Goal: Task Accomplishment & Management: Manage account settings

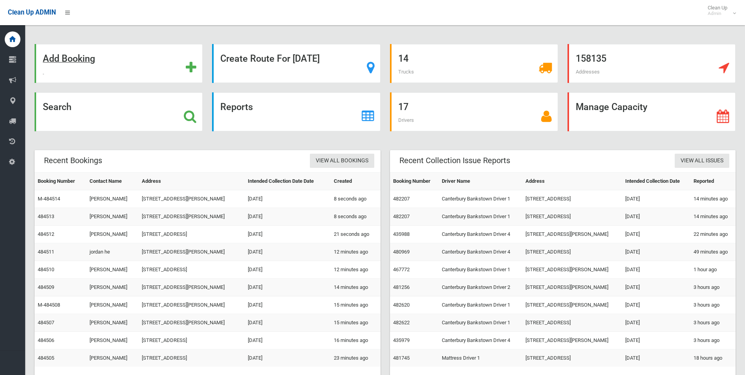
drag, startPoint x: 61, startPoint y: 62, endPoint x: 69, endPoint y: 5, distance: 57.5
click at [62, 61] on strong "Add Booking" at bounding box center [69, 58] width 52 height 11
click at [68, 106] on strong "Search" at bounding box center [57, 106] width 29 height 11
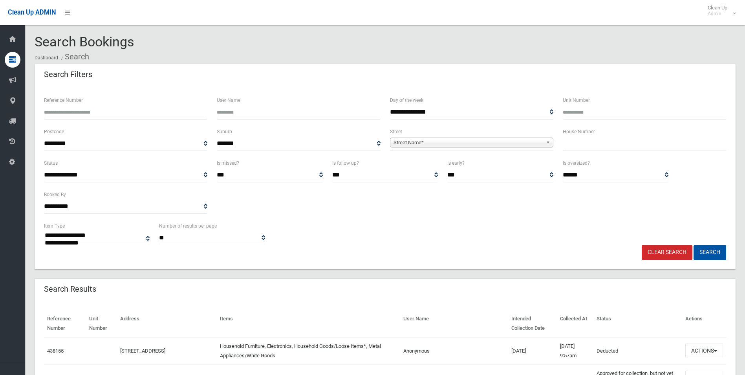
select select
click at [128, 115] on input "Reference Number" at bounding box center [125, 112] width 163 height 15
type input "******"
click at [694, 245] on button "Search" at bounding box center [710, 252] width 33 height 15
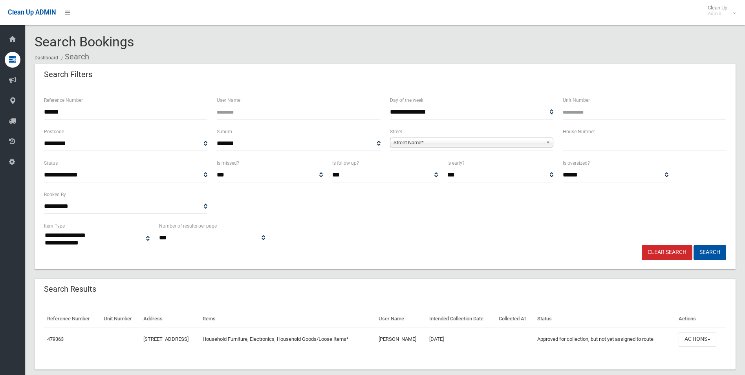
select select
click at [698, 339] on button "Actions" at bounding box center [698, 339] width 38 height 15
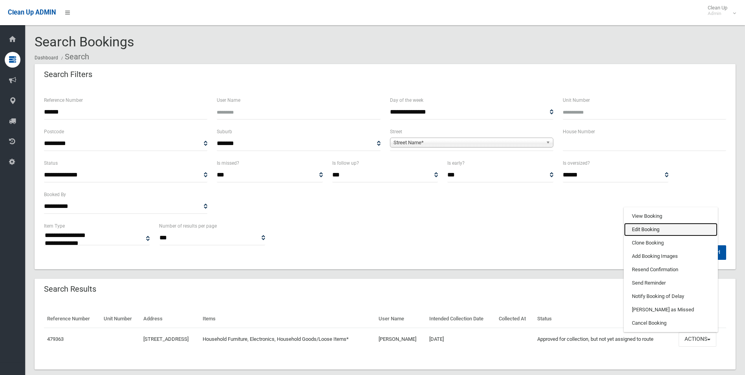
click at [647, 230] on link "Edit Booking" at bounding box center [671, 229] width 94 height 13
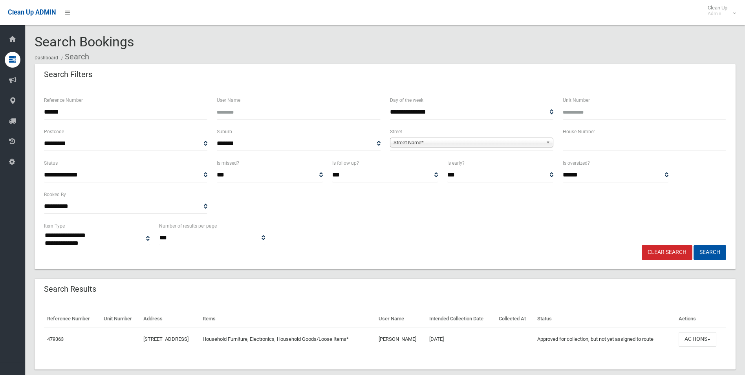
click at [581, 145] on input "text" at bounding box center [644, 143] width 163 height 15
type input "**"
click at [499, 145] on span "Street Name*" at bounding box center [468, 142] width 149 height 9
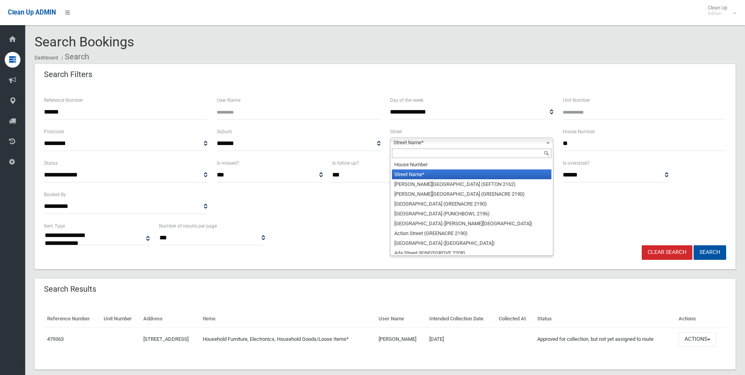
click at [436, 155] on input "text" at bounding box center [472, 153] width 160 height 9
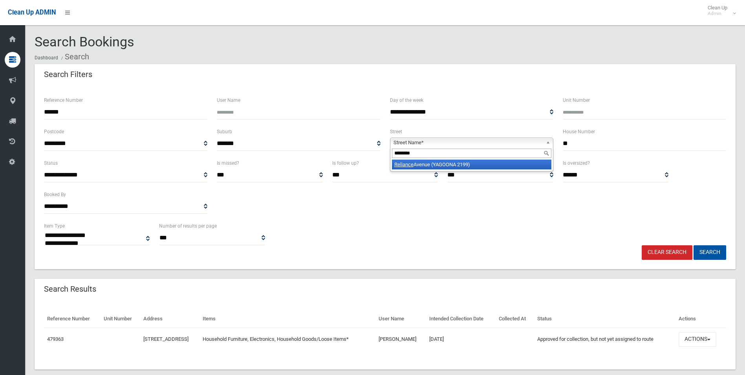
type input "********"
click at [442, 165] on li "Reliance Avenue (YAGOONA 2199)" at bounding box center [472, 165] width 160 height 10
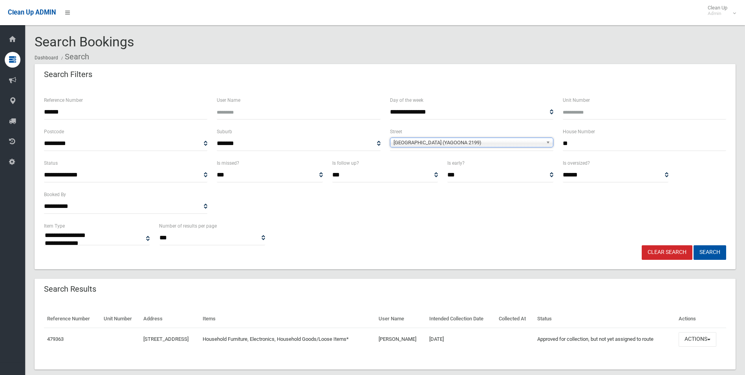
click at [167, 116] on input "******" at bounding box center [125, 112] width 163 height 15
click at [705, 249] on button "Search" at bounding box center [710, 252] width 33 height 15
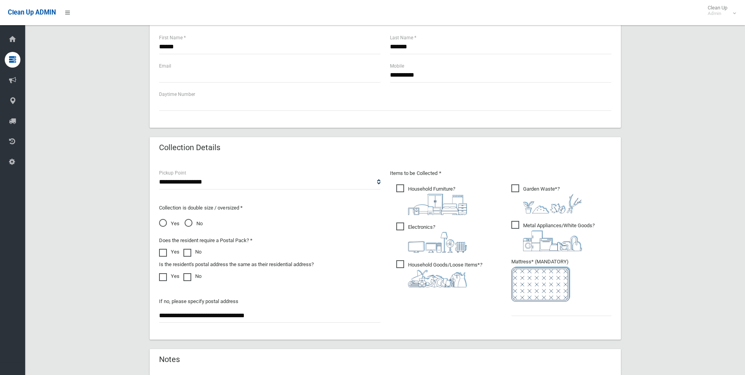
scroll to position [275, 0]
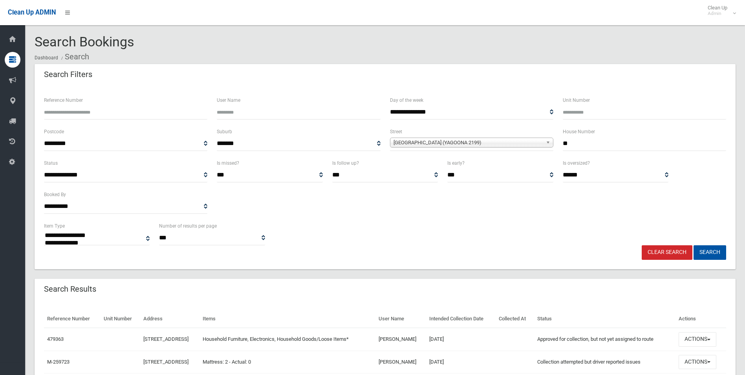
select select
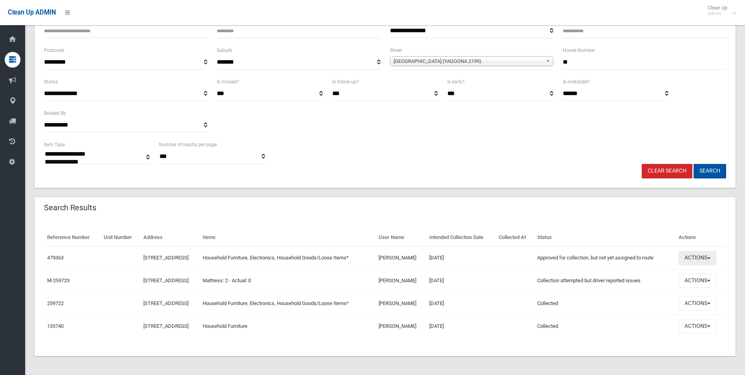
click at [702, 261] on button "Actions" at bounding box center [698, 258] width 38 height 15
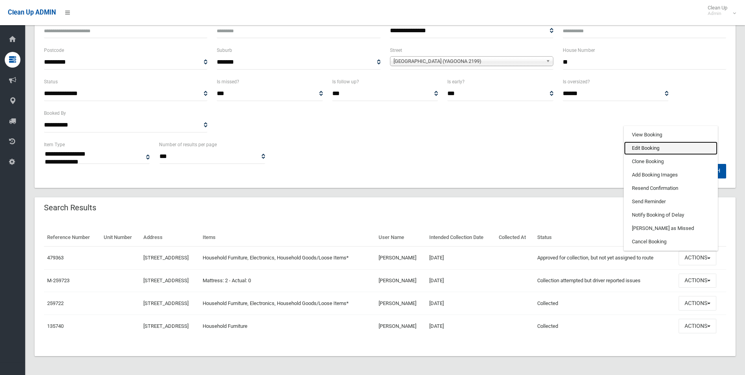
click at [649, 149] on link "Edit Booking" at bounding box center [671, 147] width 94 height 13
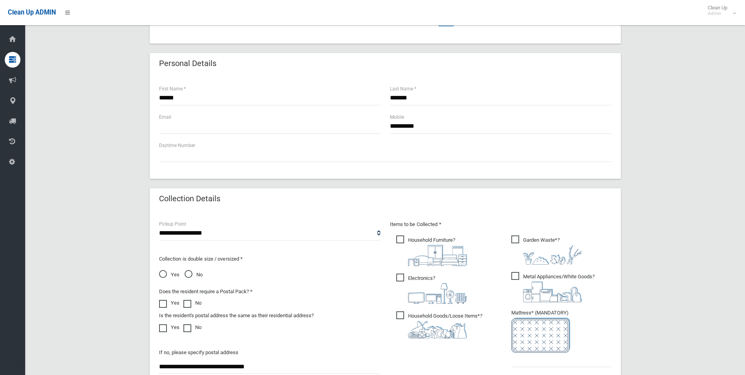
click at [163, 277] on span "Yes" at bounding box center [169, 274] width 20 height 9
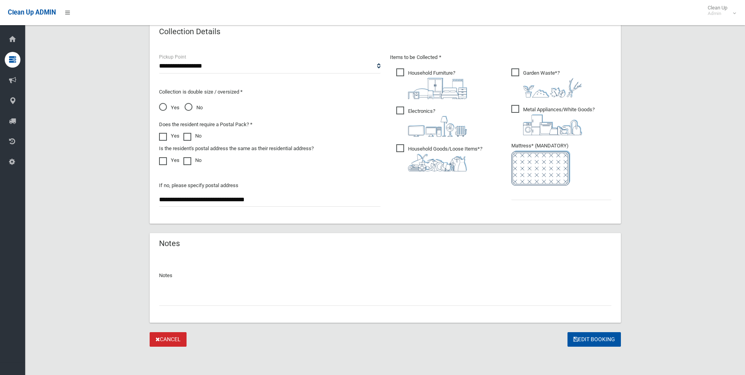
click at [260, 300] on input "text" at bounding box center [385, 298] width 453 height 15
type input "**********"
click at [525, 190] on input "text" at bounding box center [562, 192] width 100 height 15
type input "*"
click at [603, 341] on button "Edit Booking" at bounding box center [594, 339] width 53 height 15
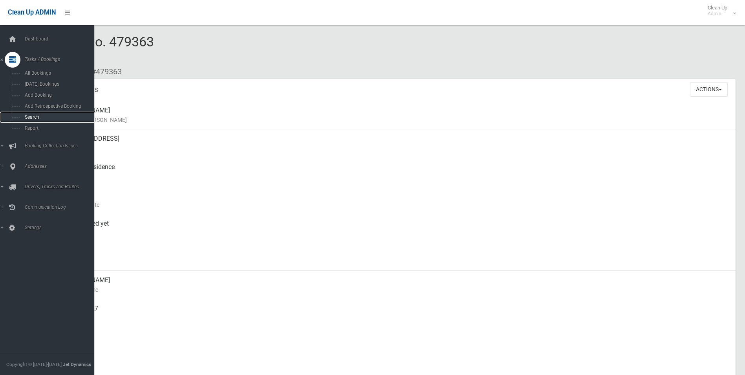
click at [35, 117] on span "Search" at bounding box center [57, 117] width 71 height 6
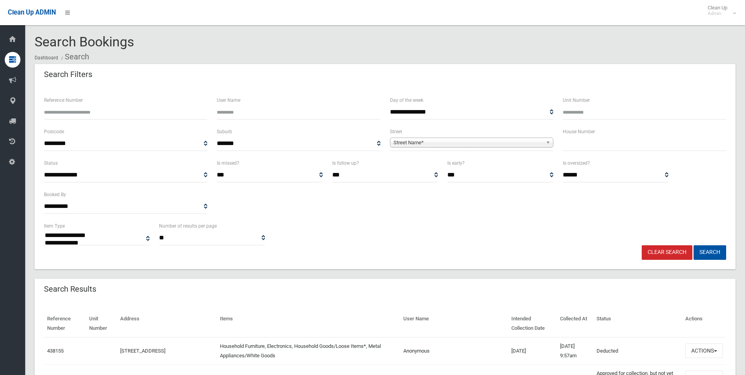
select select
click at [606, 146] on input "text" at bounding box center [644, 143] width 163 height 15
type input "***"
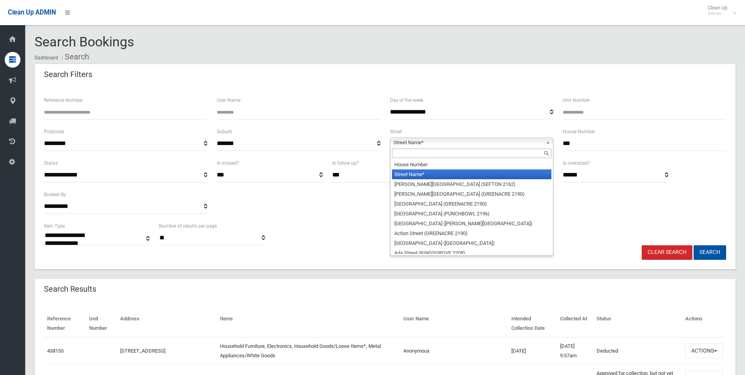
click at [492, 141] on span "Street Name*" at bounding box center [468, 142] width 149 height 9
click at [434, 151] on input "text" at bounding box center [472, 153] width 160 height 9
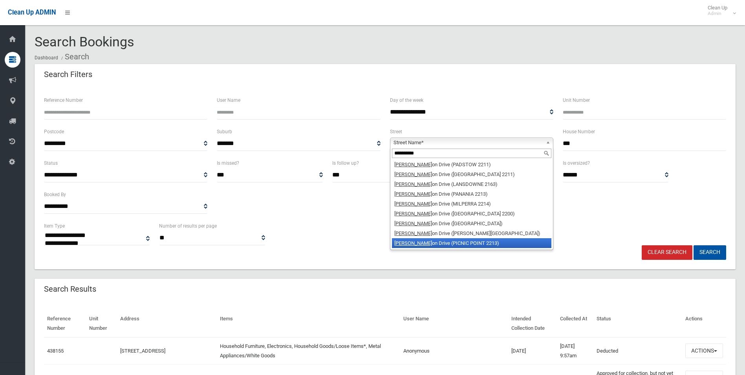
type input "**********"
click at [479, 241] on li "Henry Laws on Drive (PICNIC POINT 2213)" at bounding box center [472, 243] width 160 height 10
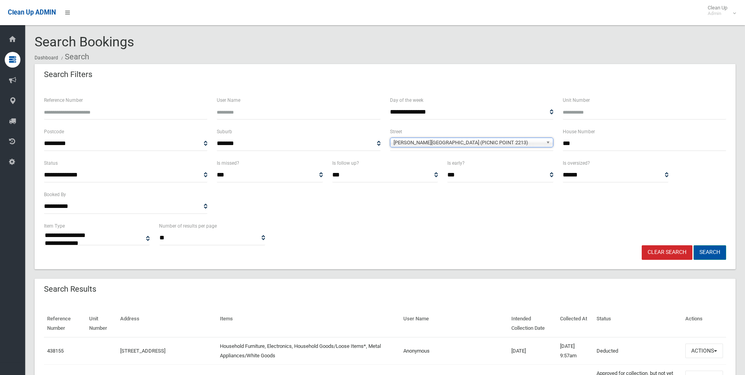
click at [709, 248] on button "Search" at bounding box center [710, 252] width 33 height 15
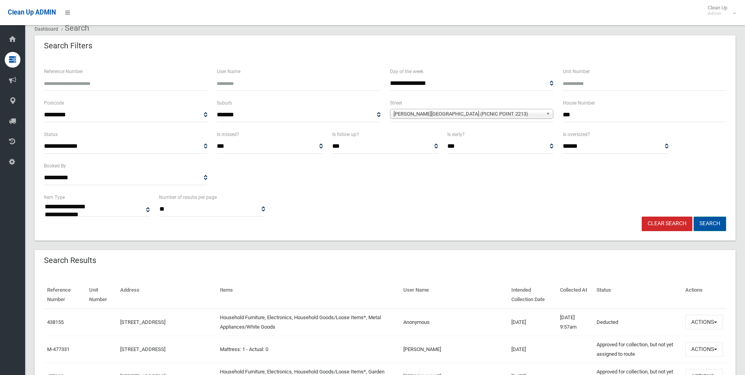
scroll to position [118, 0]
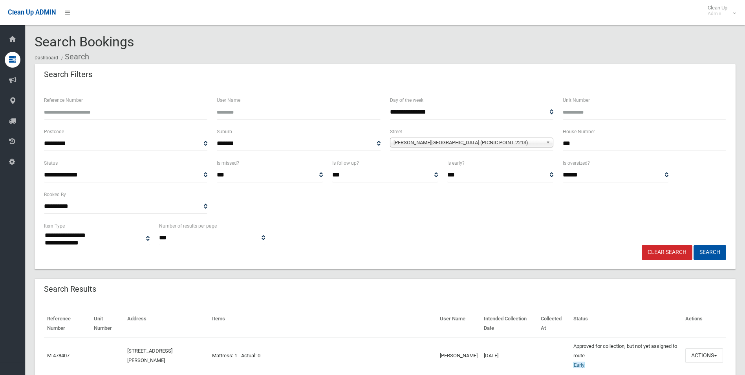
select select
